Goal: Transaction & Acquisition: Purchase product/service

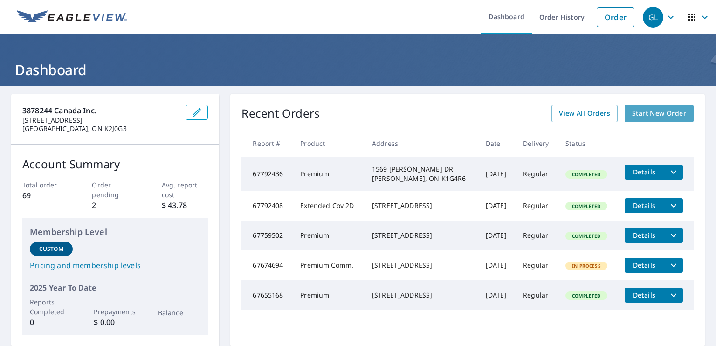
click at [653, 111] on span "Start New Order" at bounding box center [659, 114] width 54 height 12
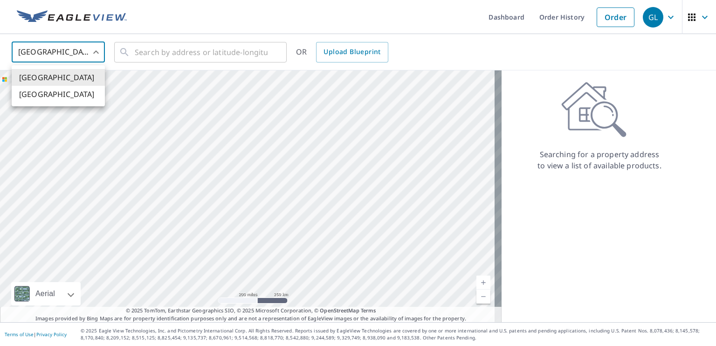
click at [94, 49] on body "GL GL Dashboard Order History Order GL United States US ​ ​ OR Upload Blueprint…" at bounding box center [358, 173] width 716 height 346
click at [68, 94] on li "[GEOGRAPHIC_DATA]" at bounding box center [58, 94] width 93 height 17
type input "CA"
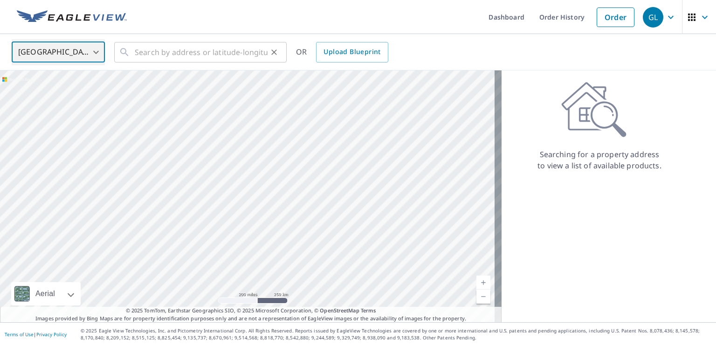
click at [127, 56] on icon at bounding box center [124, 52] width 11 height 11
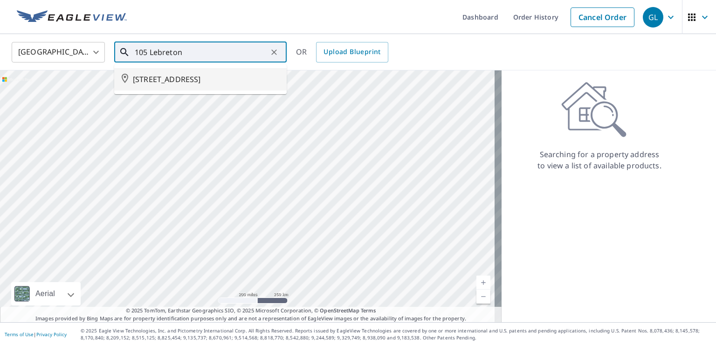
click at [160, 74] on span "[STREET_ADDRESS]" at bounding box center [206, 79] width 146 height 11
type input "[STREET_ADDRESS]"
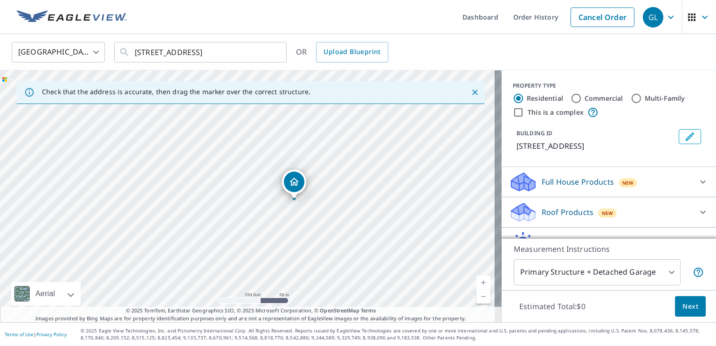
click at [478, 281] on link "Current Level 17, Zoom In" at bounding box center [484, 283] width 14 height 14
click at [478, 281] on link "Current Level 18, Zoom In" at bounding box center [484, 283] width 14 height 14
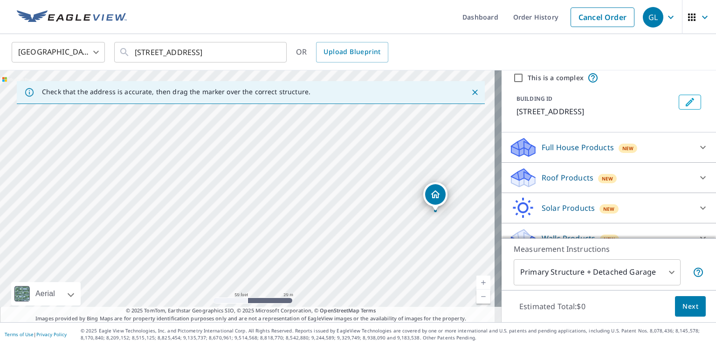
scroll to position [37, 0]
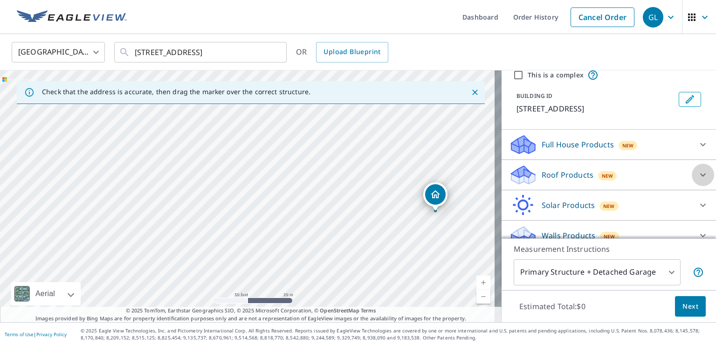
click at [698, 181] on icon at bounding box center [703, 174] width 11 height 11
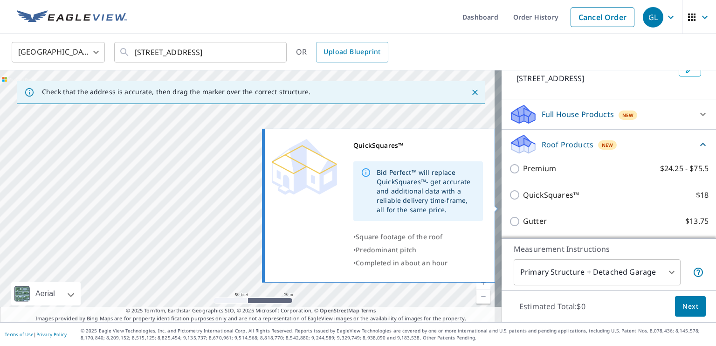
scroll to position [84, 0]
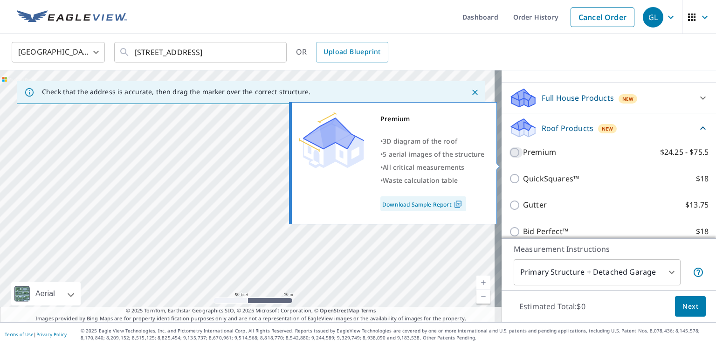
click at [509, 158] on input "Premium $24.25 - $75.5" at bounding box center [516, 152] width 14 height 11
checkbox input "true"
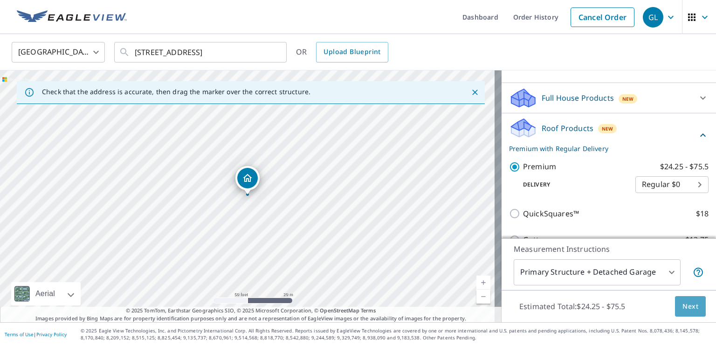
click at [685, 303] on span "Next" at bounding box center [691, 307] width 16 height 12
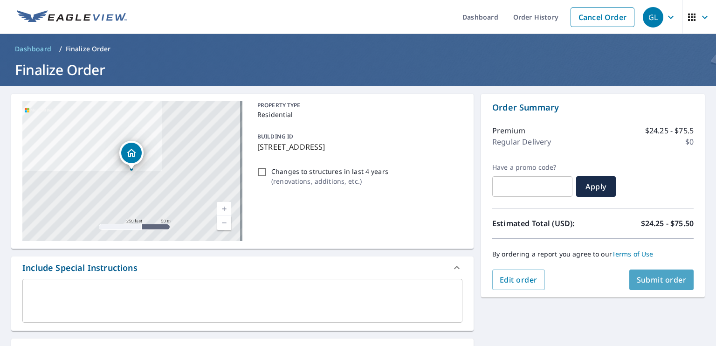
click at [638, 277] on span "Submit order" at bounding box center [662, 280] width 50 height 10
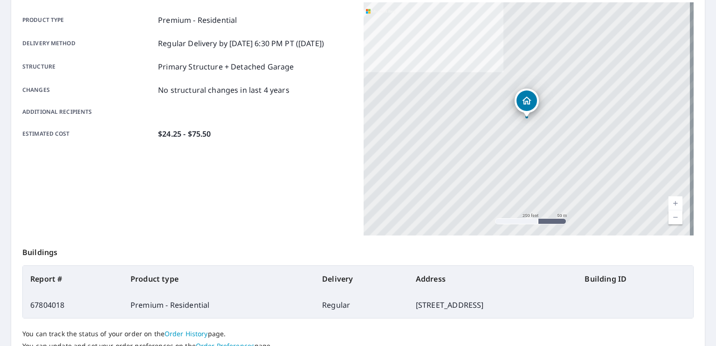
scroll to position [187, 0]
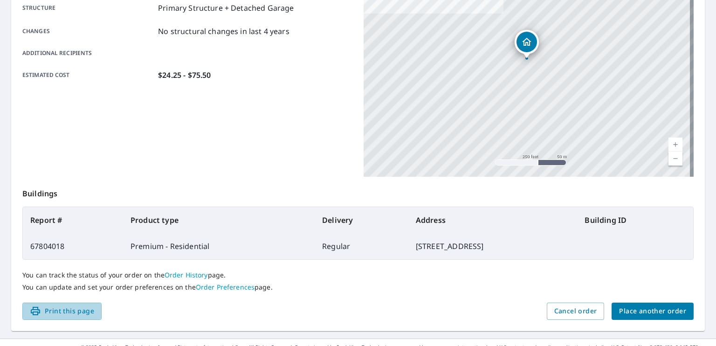
drag, startPoint x: 63, startPoint y: 306, endPoint x: 68, endPoint y: 287, distance: 20.1
click at [63, 306] on span "Print this page" at bounding box center [62, 312] width 64 height 12
